Goal: Information Seeking & Learning: Learn about a topic

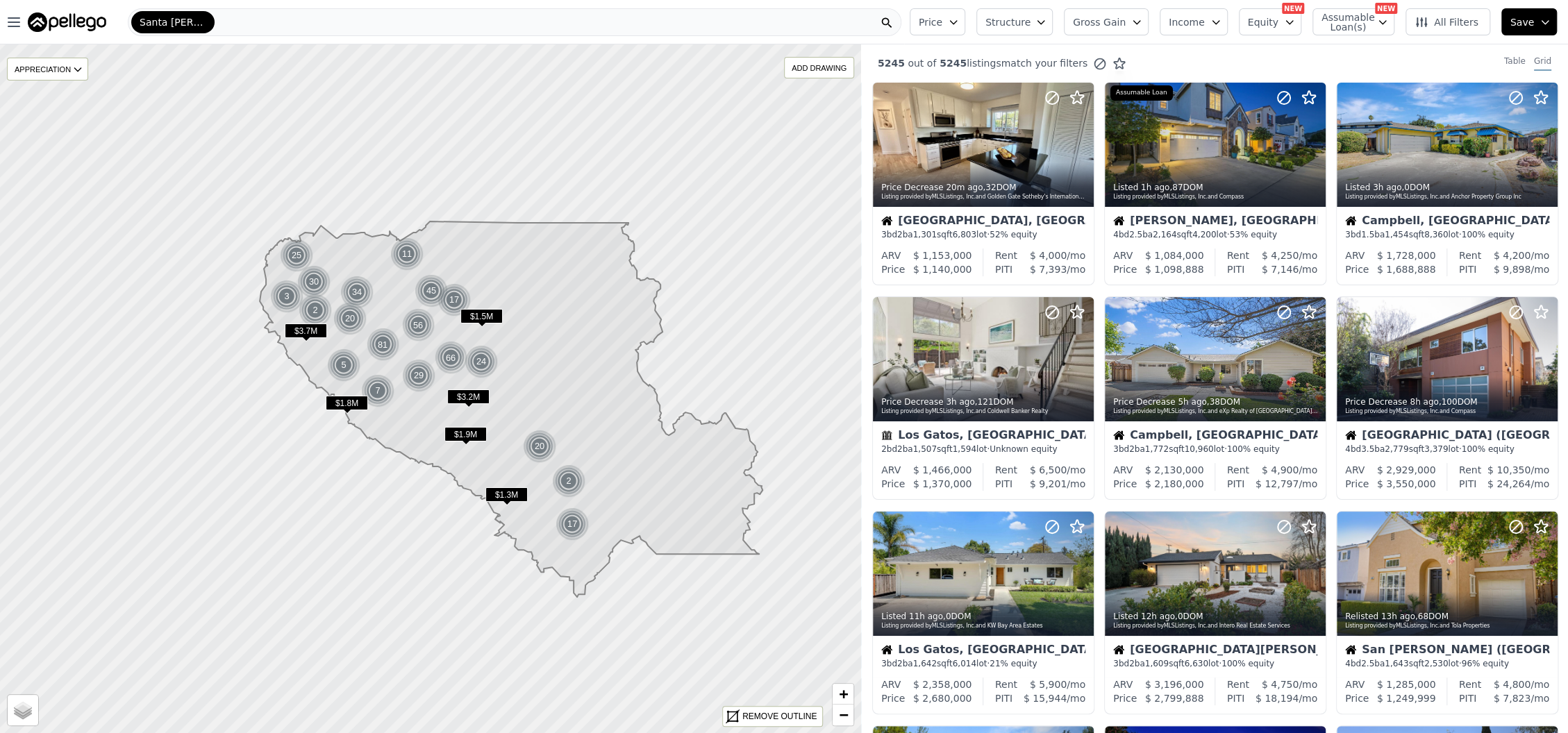
click at [1447, 26] on span "All Filters" at bounding box center [1445, 21] width 64 height 14
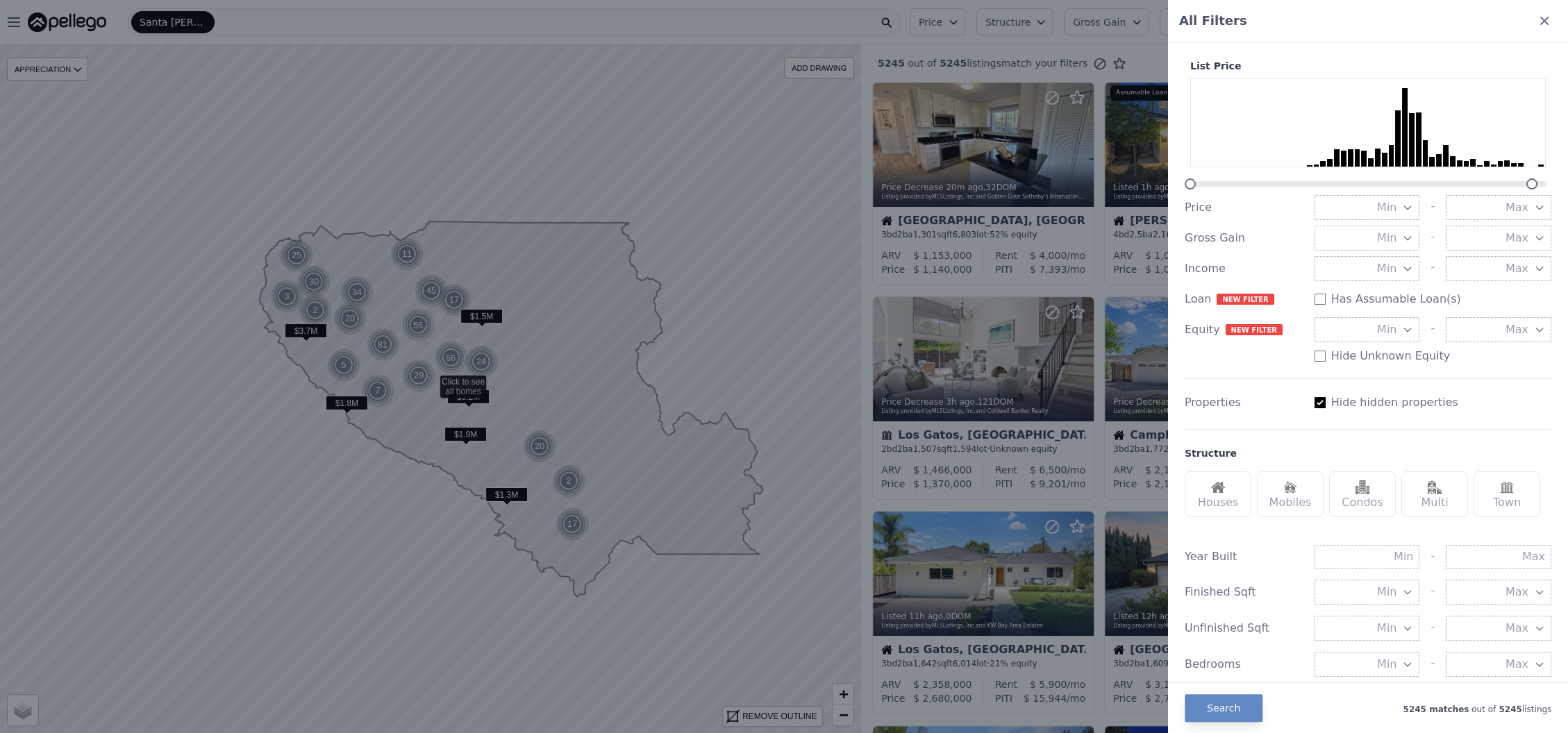
click at [1353, 233] on button "Min" at bounding box center [1367, 238] width 106 height 25
click at [1351, 334] on button "30%" at bounding box center [1367, 338] width 106 height 25
click at [1209, 494] on div "Houses" at bounding box center [1218, 494] width 67 height 45
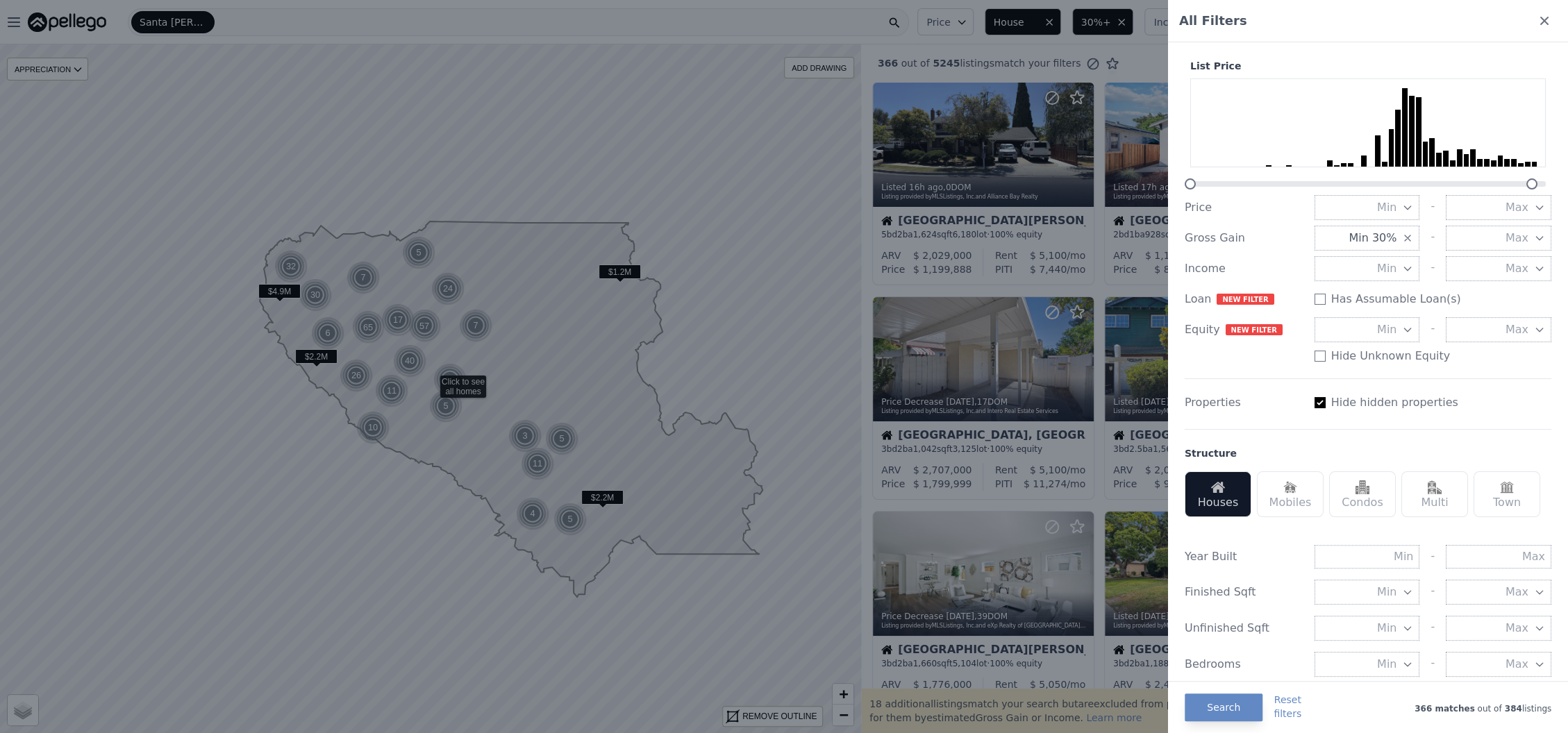
scroll to position [92, 0]
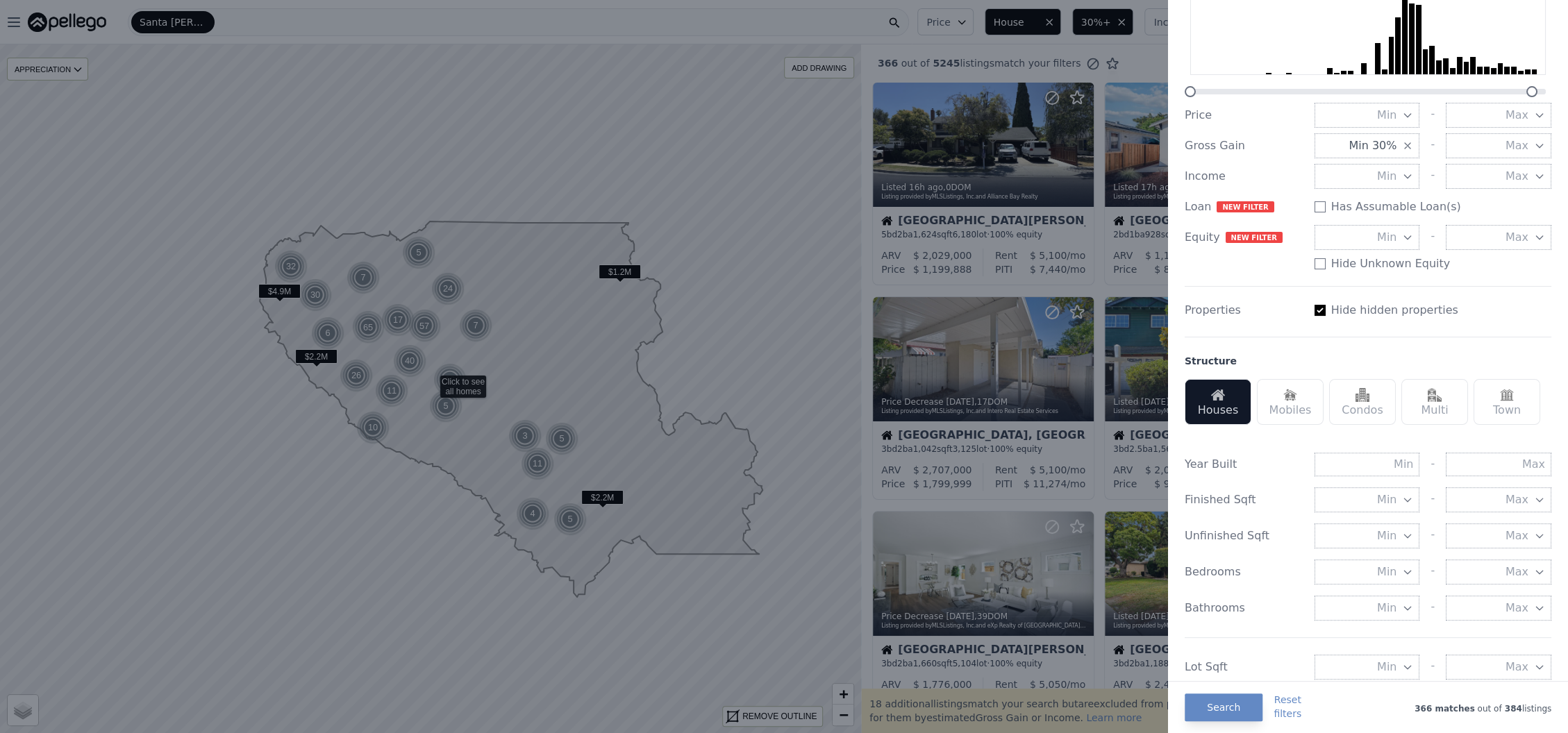
click at [1377, 508] on span "Min" at bounding box center [1386, 500] width 19 height 17
click at [1379, 587] on button "1000 sqft" at bounding box center [1367, 574] width 106 height 25
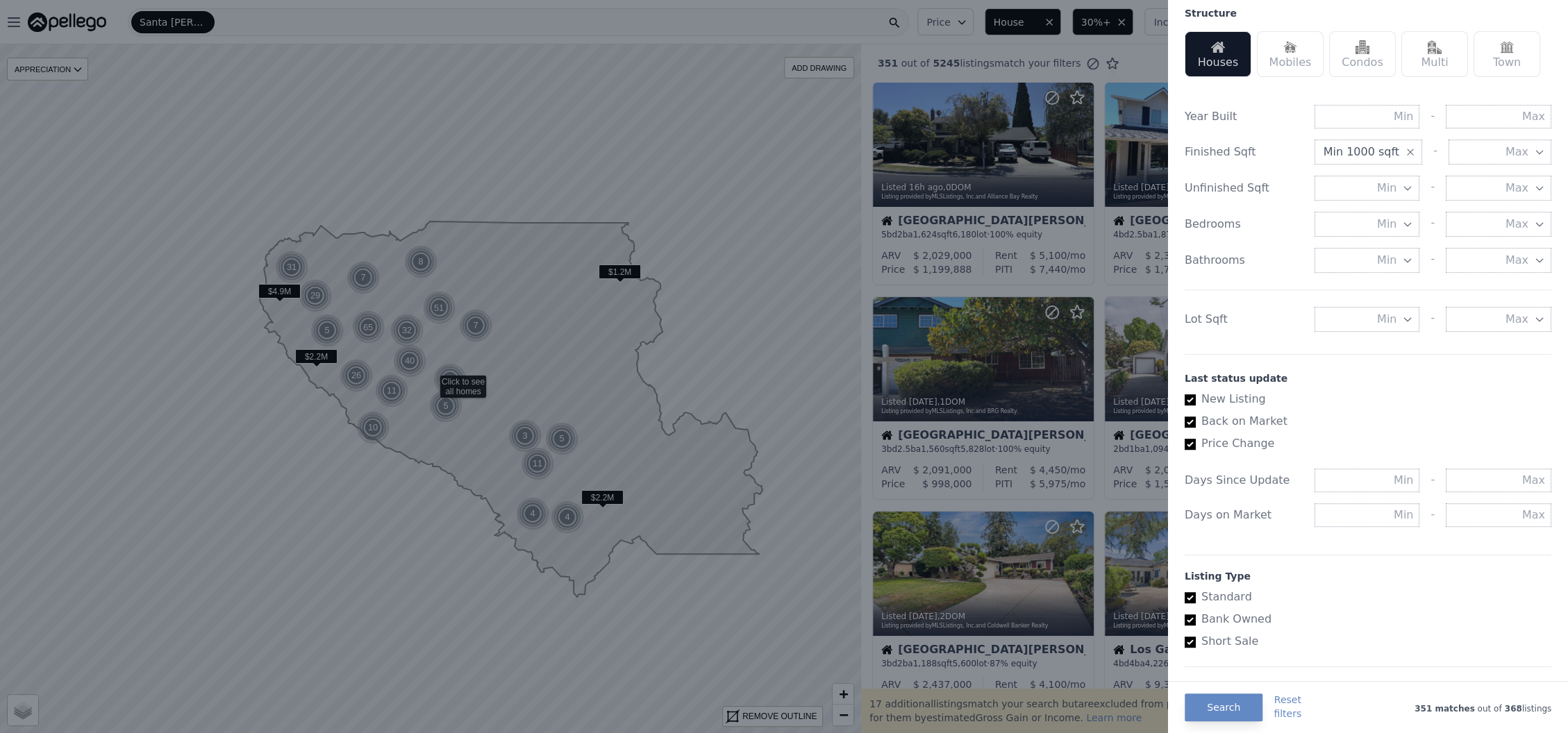
scroll to position [462, 0]
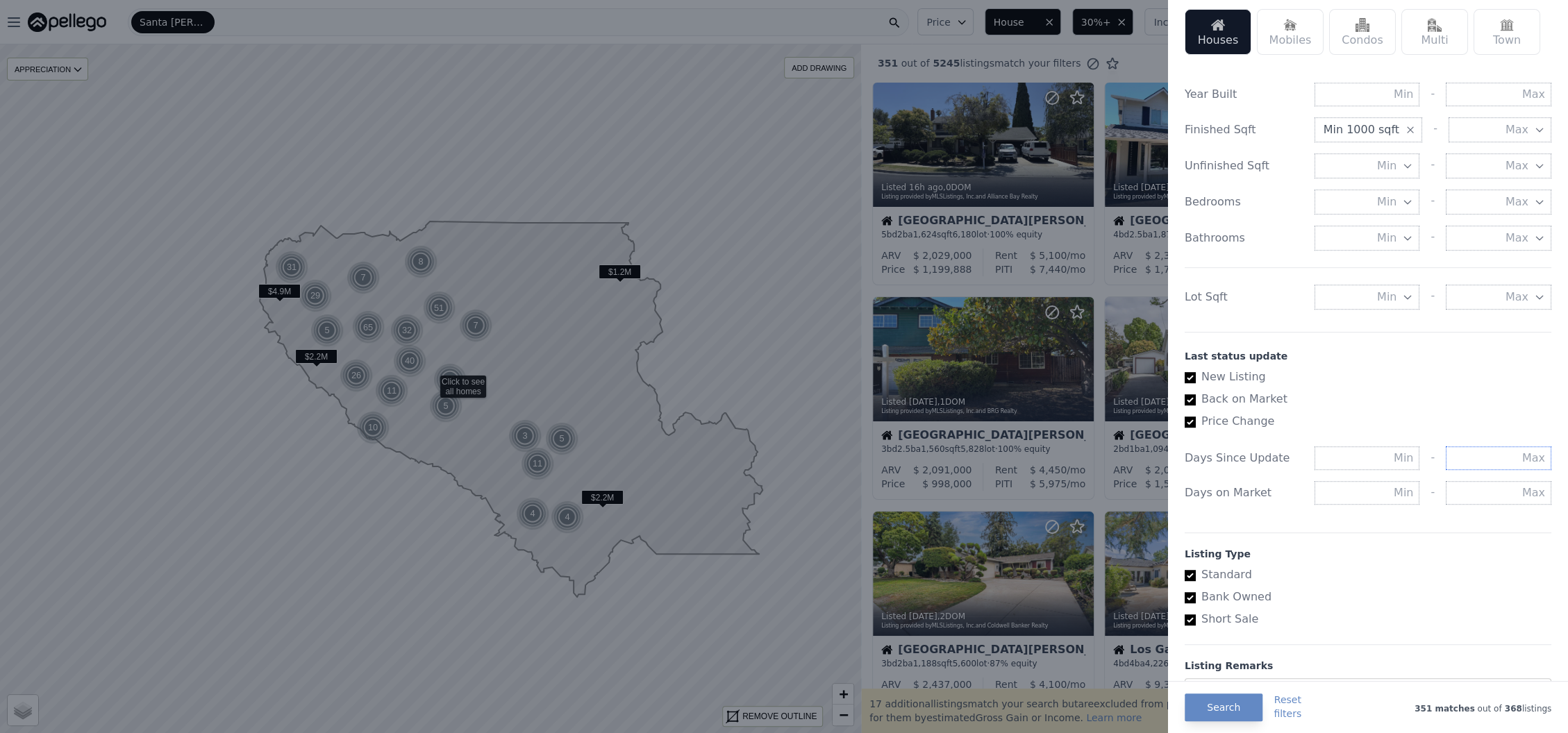
click at [1478, 469] on input "text" at bounding box center [1498, 457] width 106 height 23
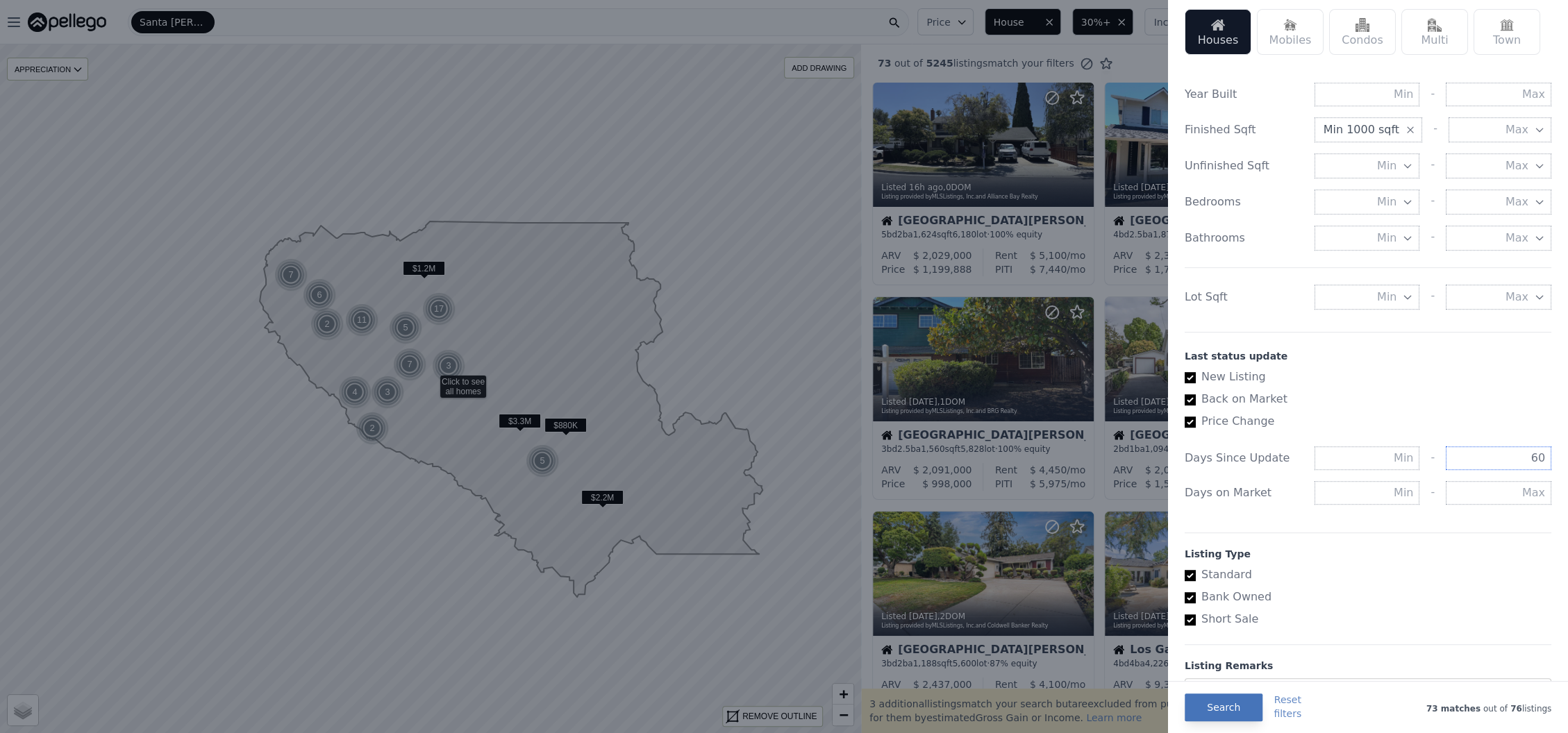
type input "60"
click at [1237, 708] on button "Search" at bounding box center [1224, 707] width 78 height 28
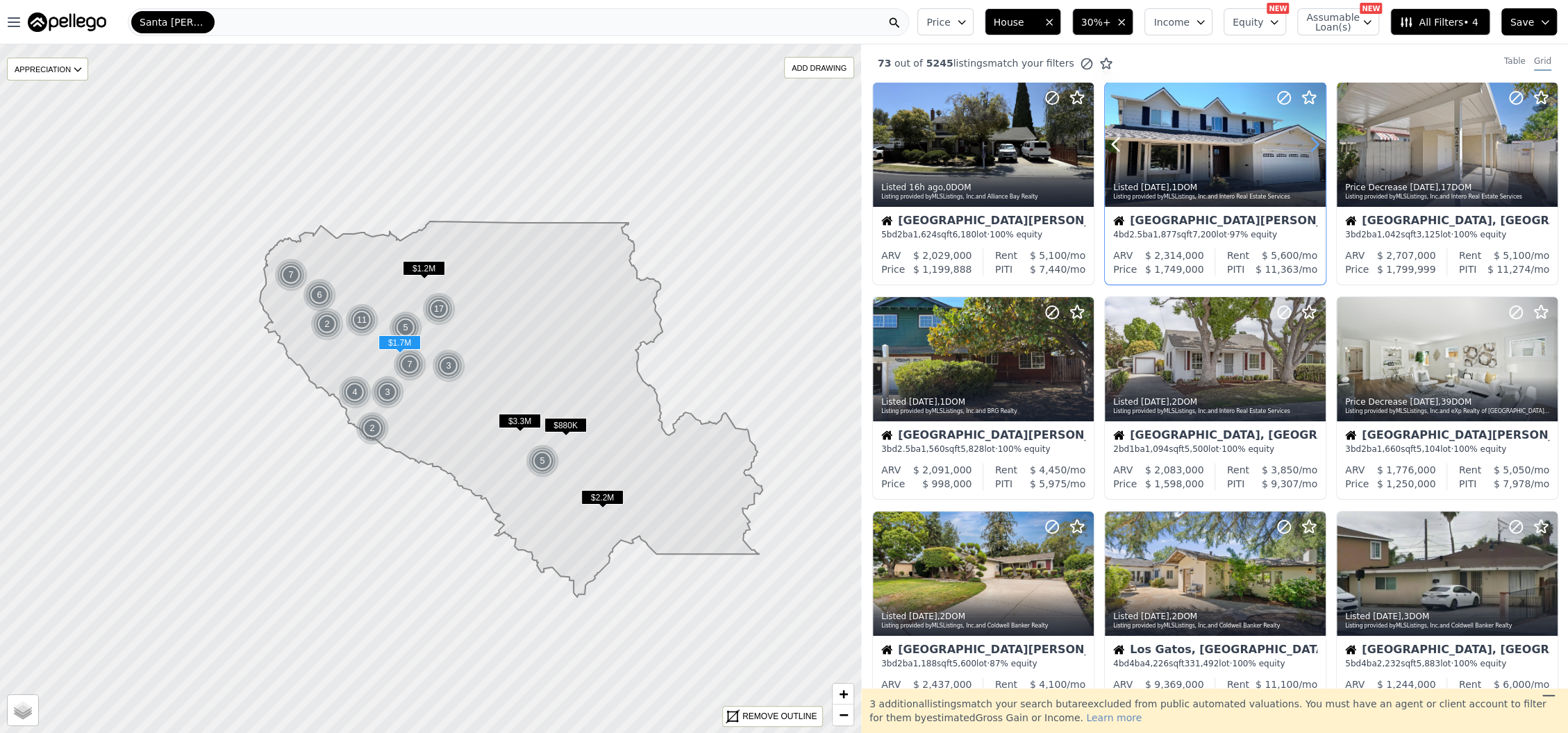
click at [1312, 148] on icon at bounding box center [1315, 145] width 6 height 13
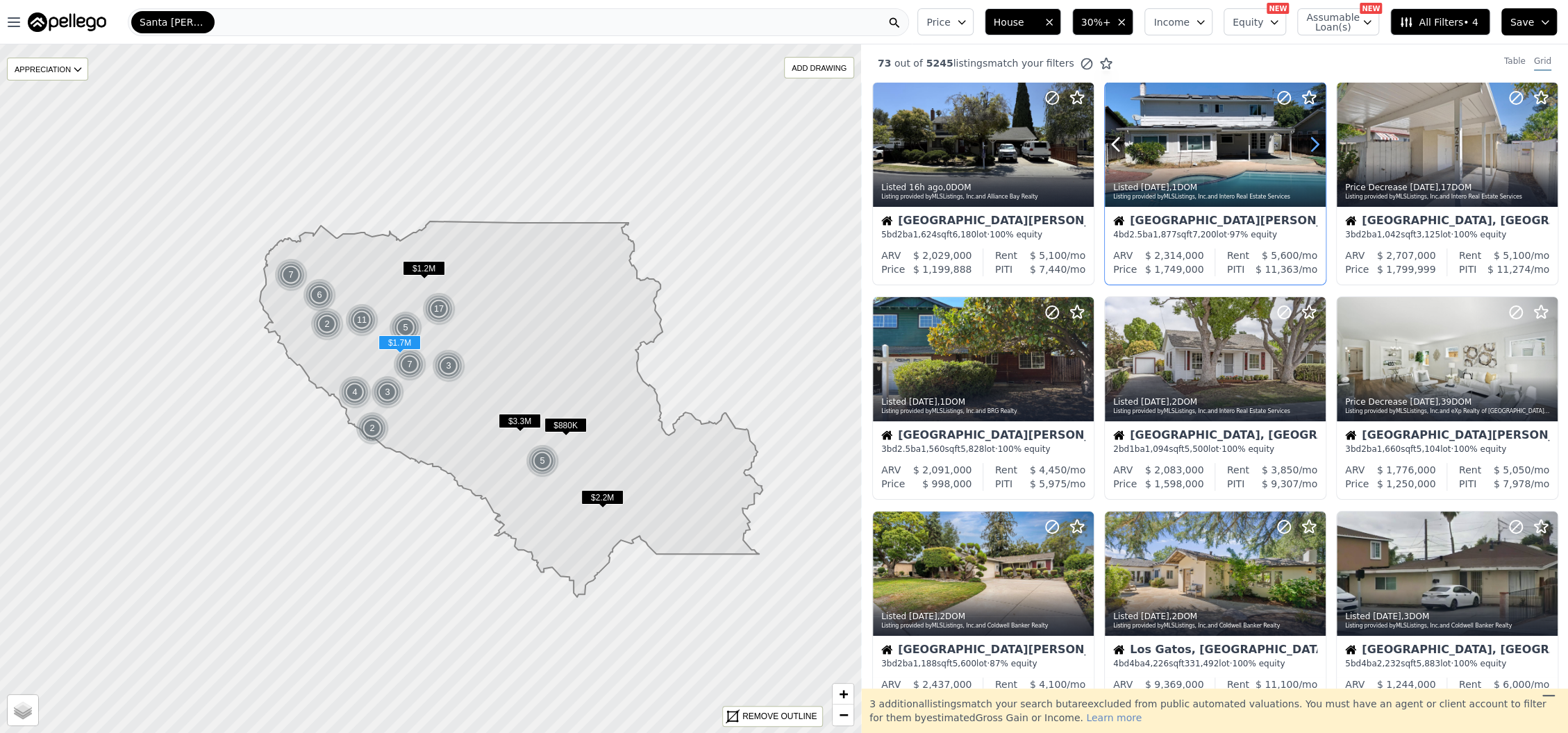
click at [1312, 148] on icon at bounding box center [1315, 145] width 6 height 13
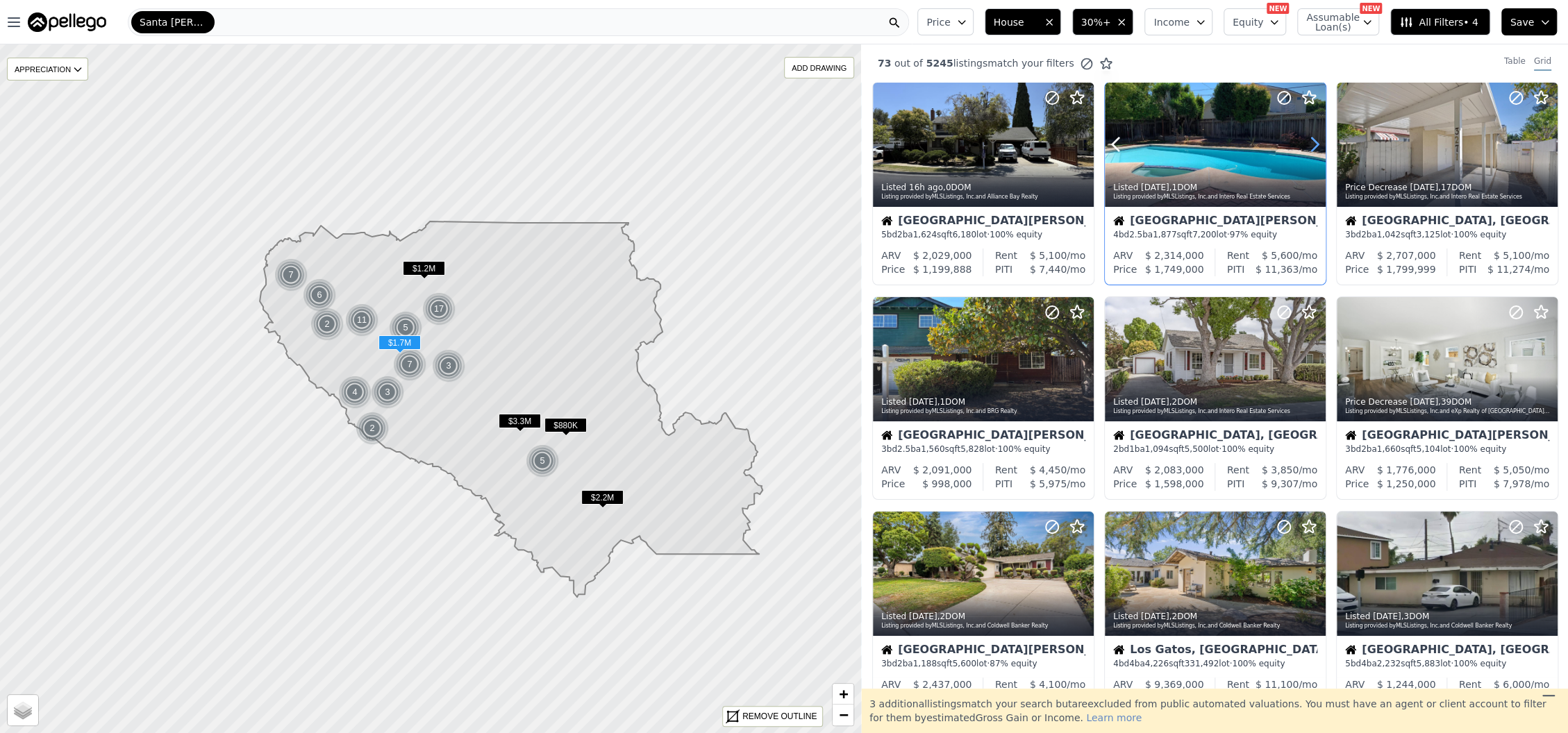
click at [1312, 148] on icon at bounding box center [1315, 145] width 6 height 13
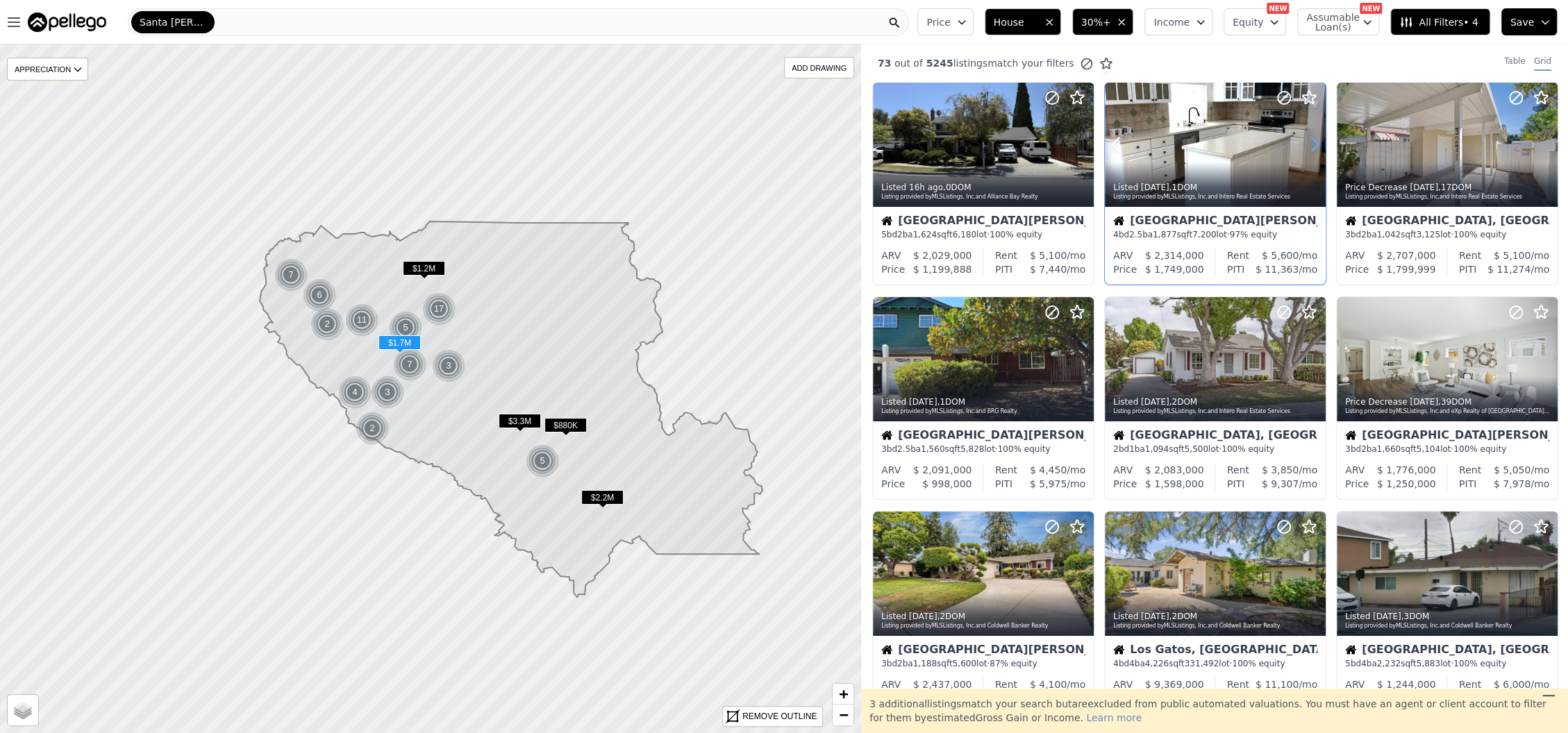
click at [1312, 148] on icon at bounding box center [1315, 145] width 6 height 13
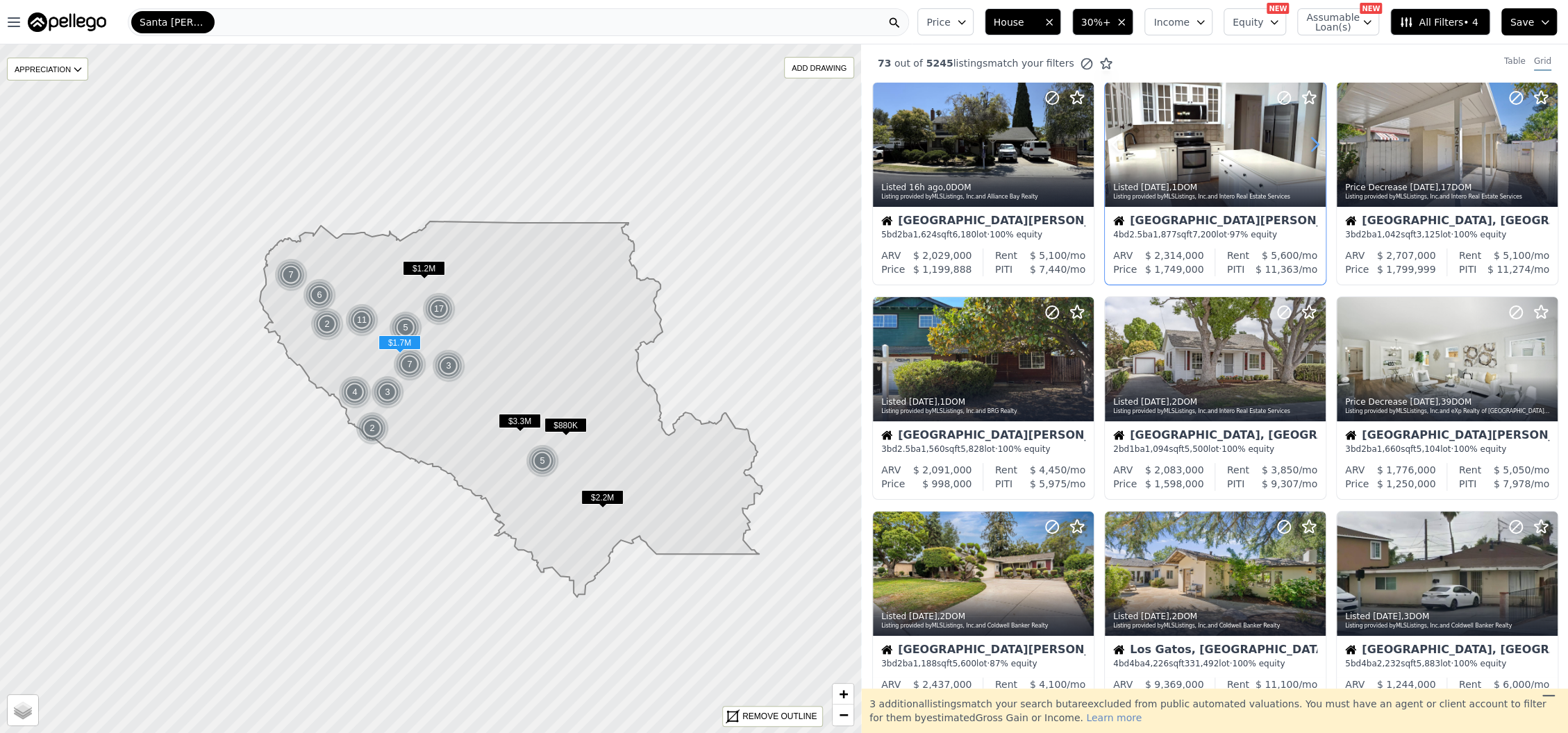
click at [1312, 148] on icon at bounding box center [1315, 145] width 6 height 13
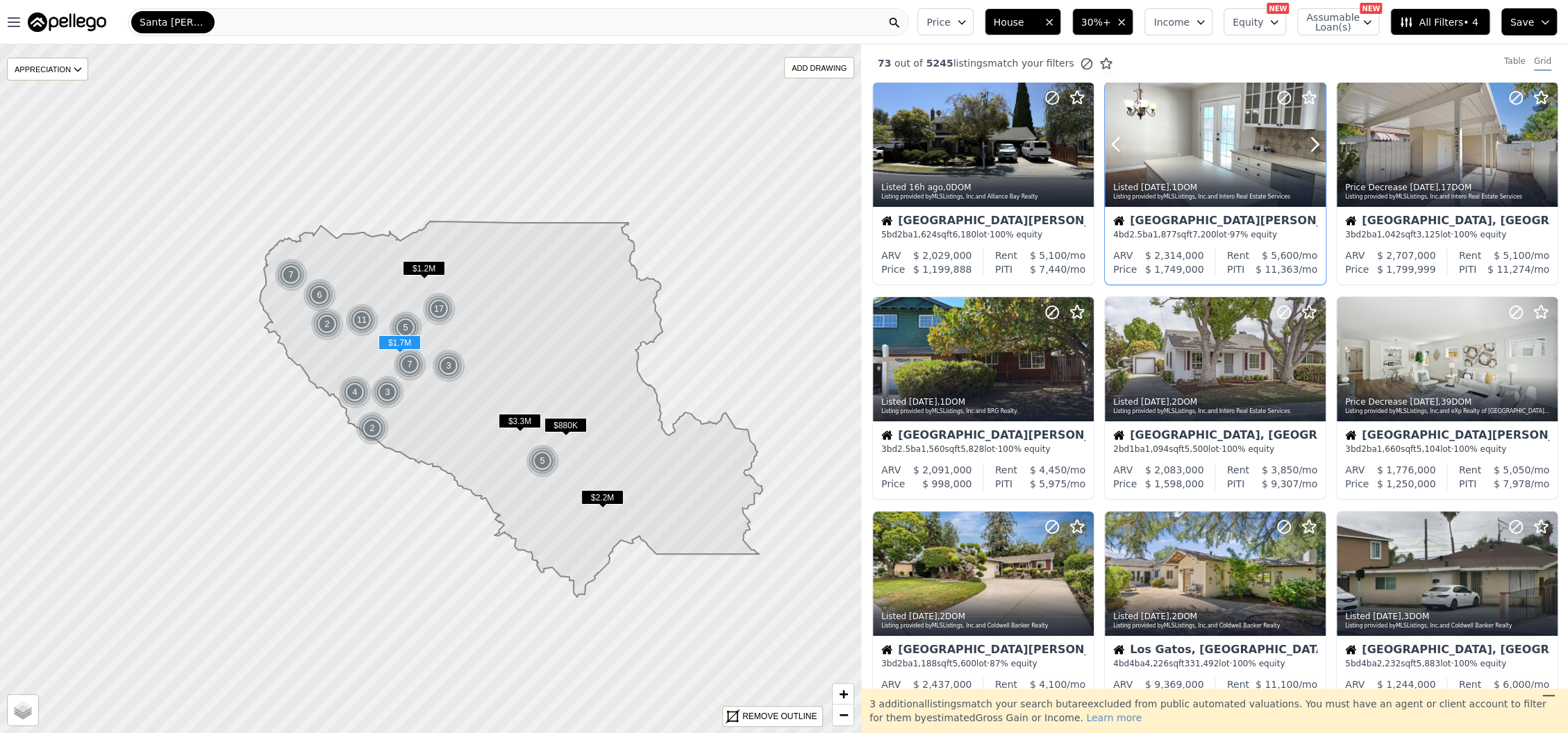
click at [1304, 96] on icon at bounding box center [1309, 97] width 17 height 17
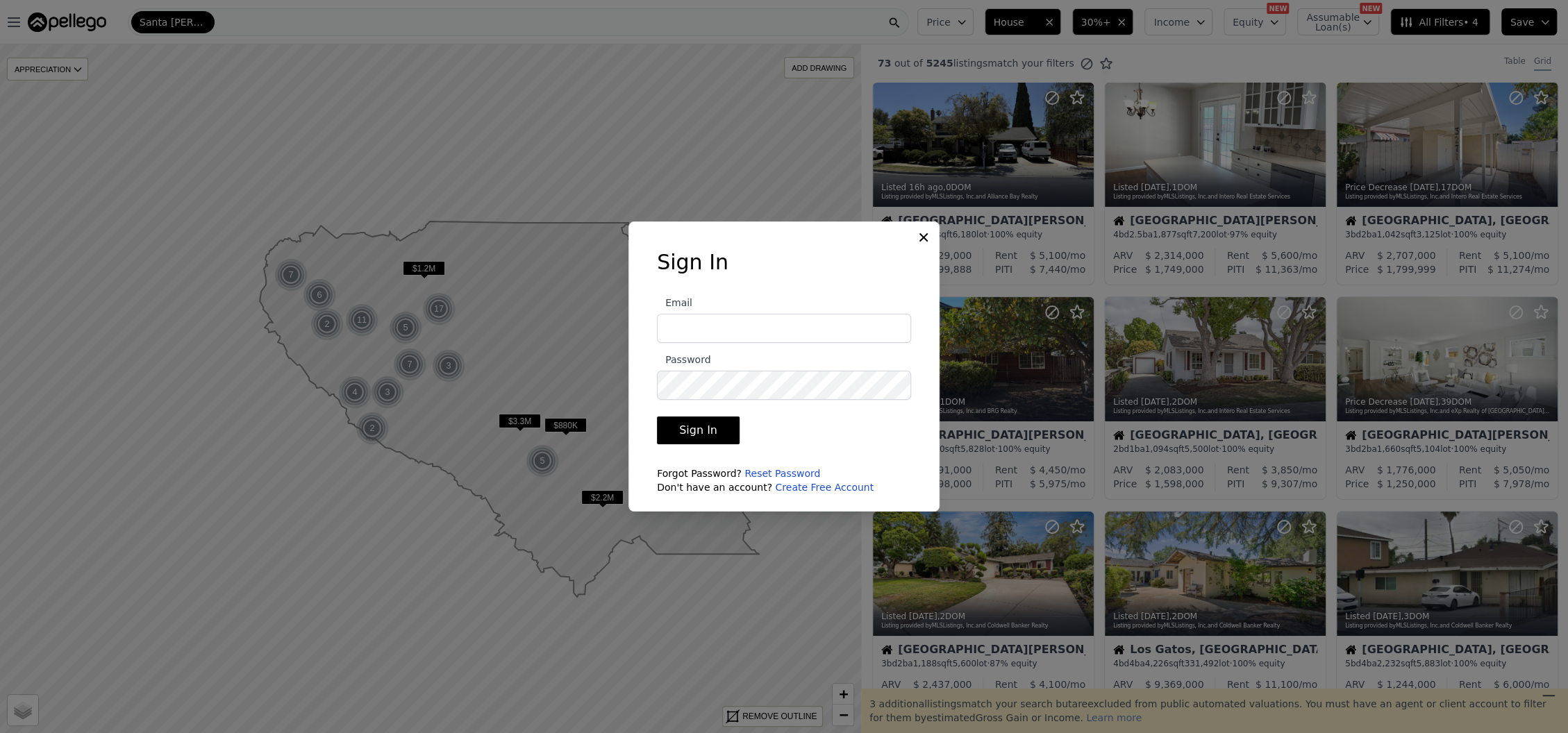
type input "hpmginvest@gmail.com"
click at [700, 435] on button "Sign In" at bounding box center [698, 431] width 83 height 28
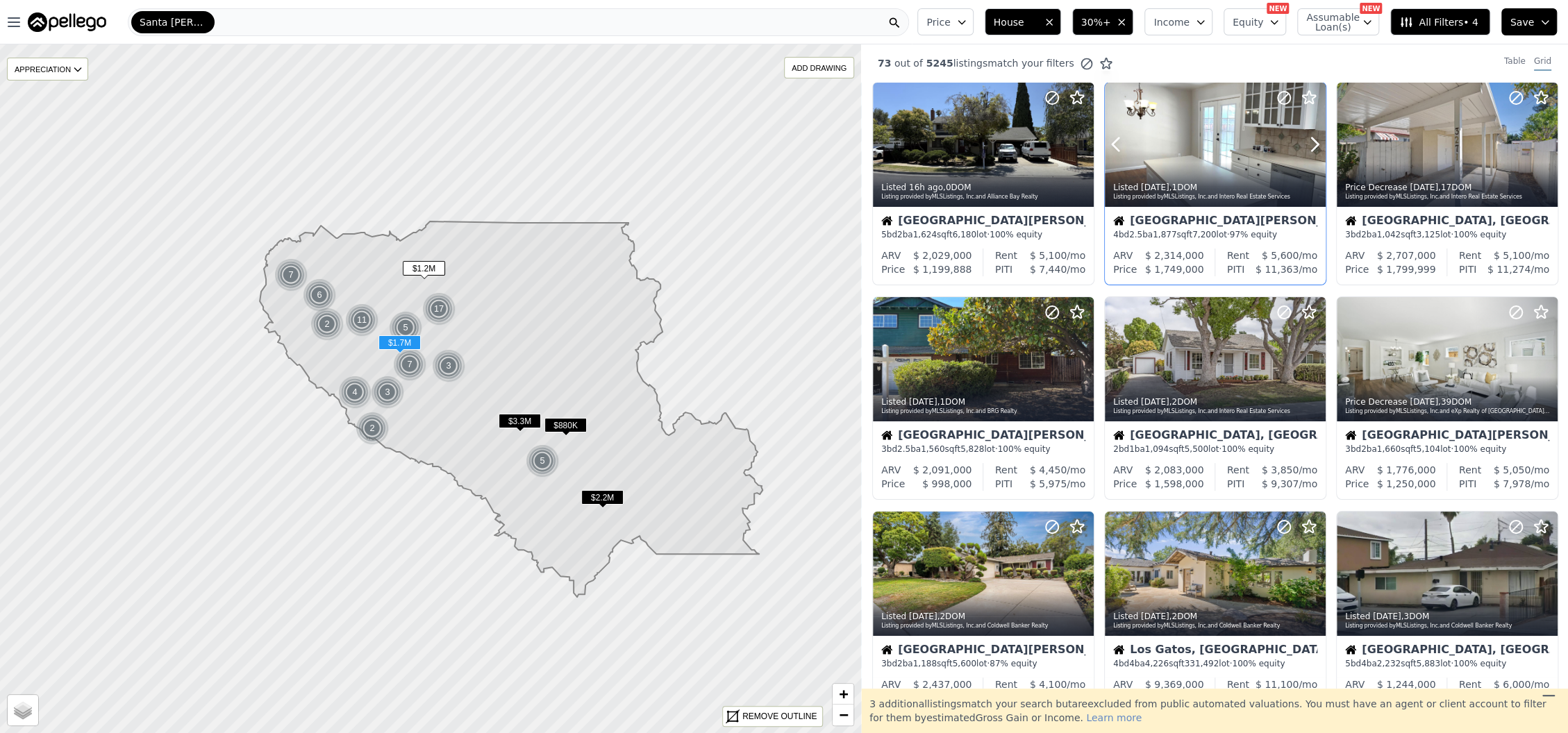
click at [1307, 96] on icon at bounding box center [1309, 97] width 17 height 17
click at [1078, 97] on icon at bounding box center [1077, 97] width 17 height 17
click at [948, 158] on div at bounding box center [983, 145] width 221 height 124
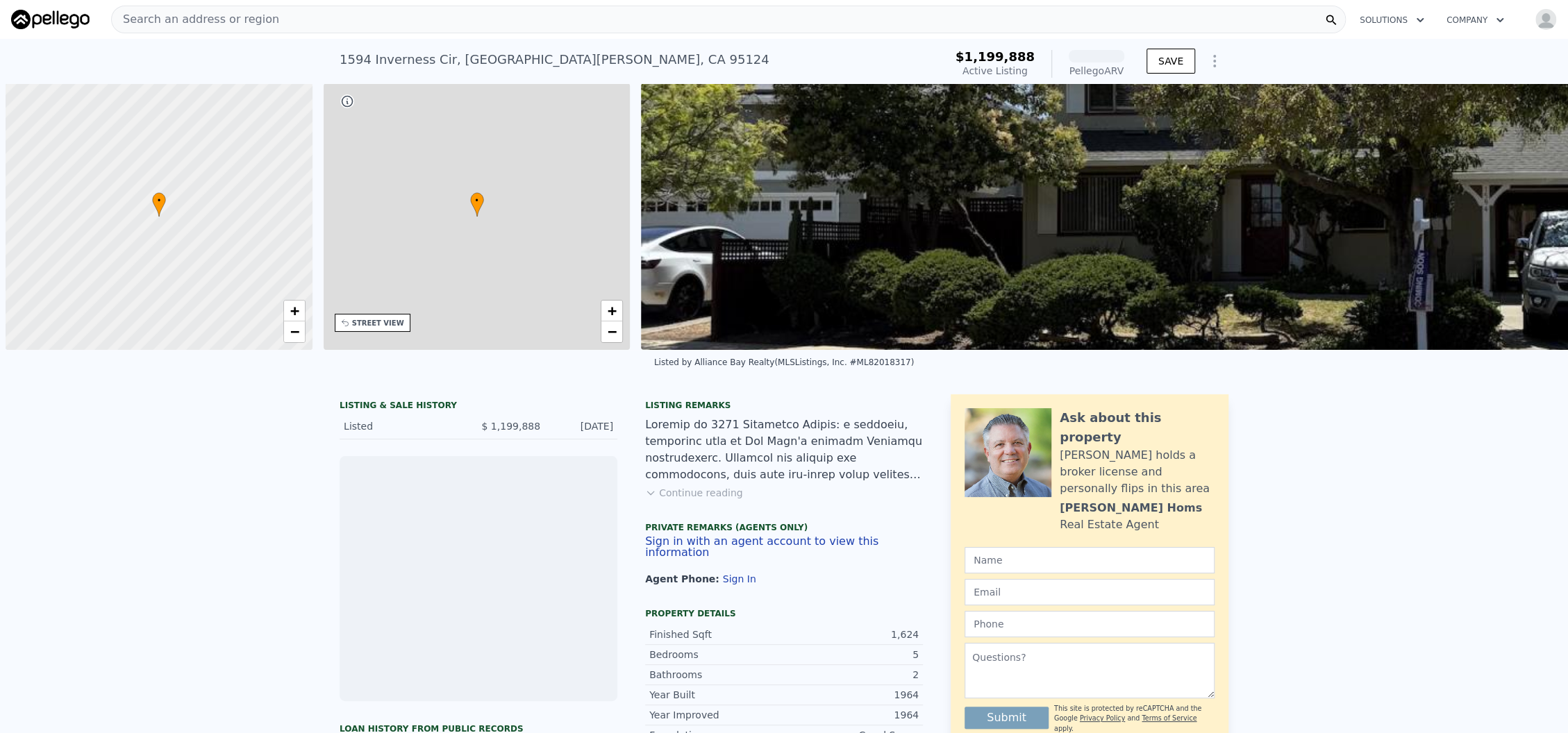
scroll to position [0, 5]
